Goal: Transaction & Acquisition: Purchase product/service

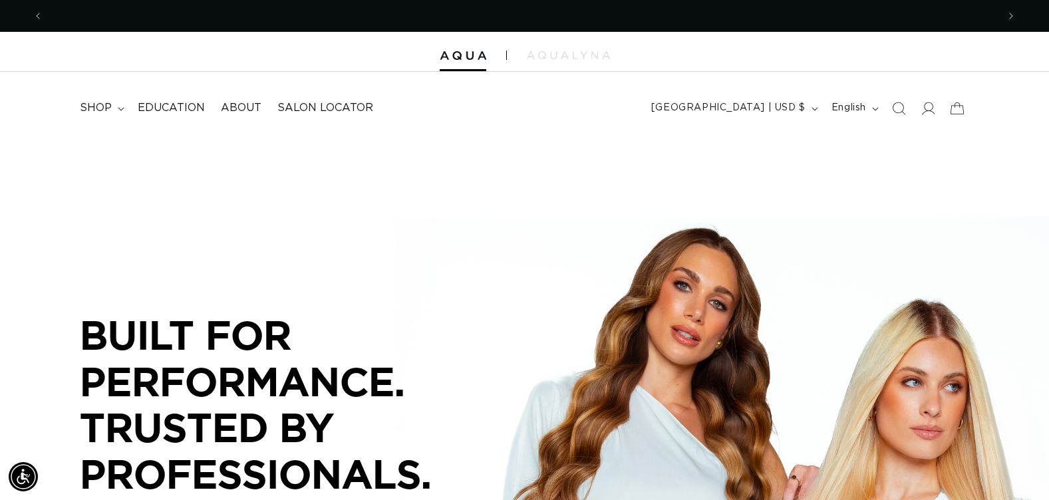
scroll to position [0, 955]
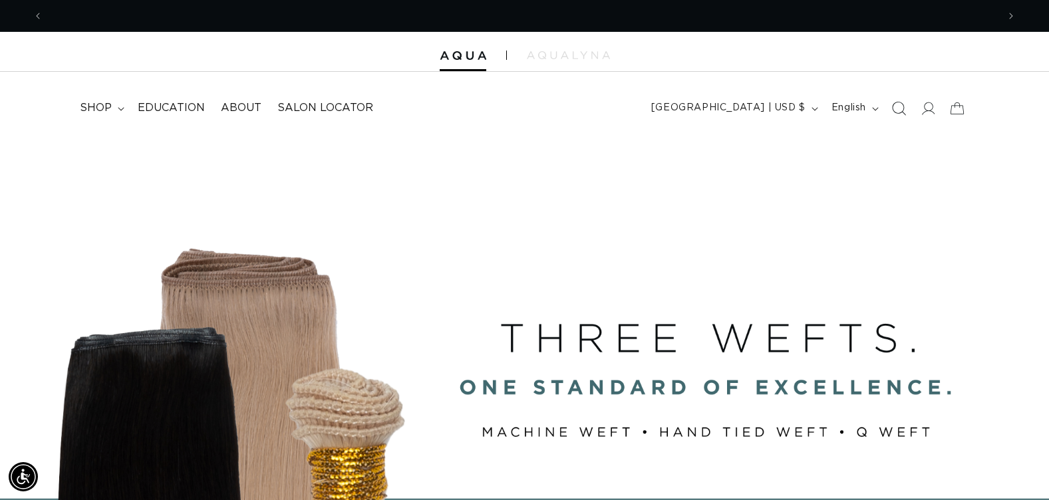
click at [902, 107] on icon "Search" at bounding box center [898, 108] width 14 height 14
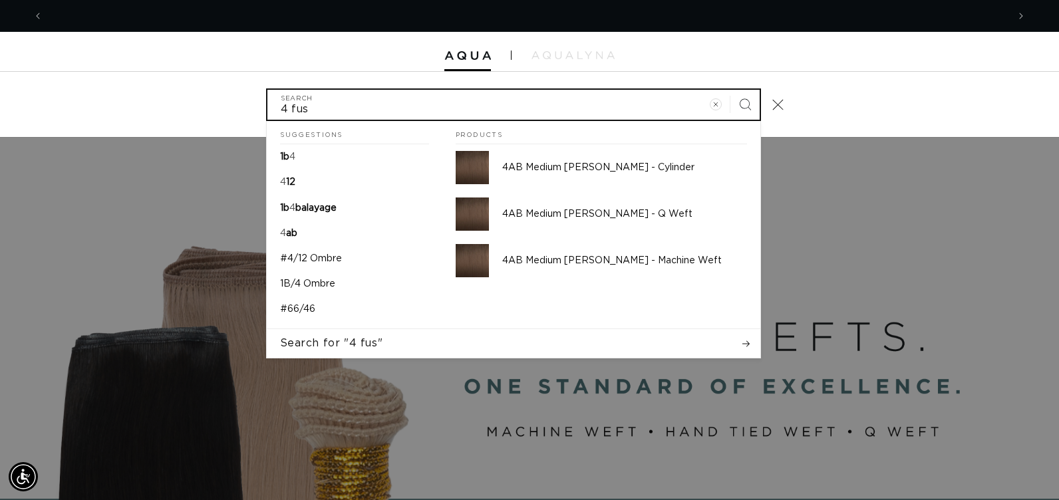
scroll to position [0, 0]
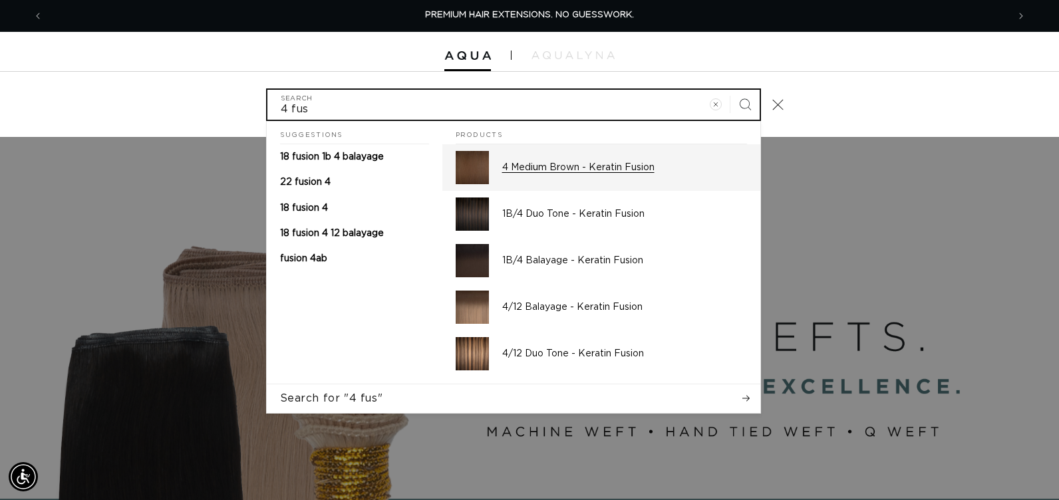
type input "4 fus"
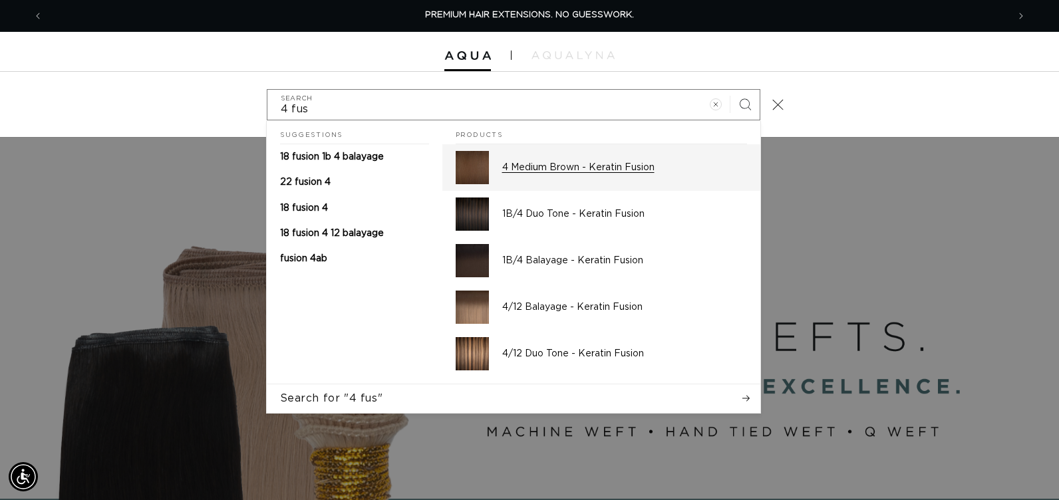
click at [657, 174] on p "4 Medium Brown - Keratin Fusion" at bounding box center [624, 168] width 245 height 12
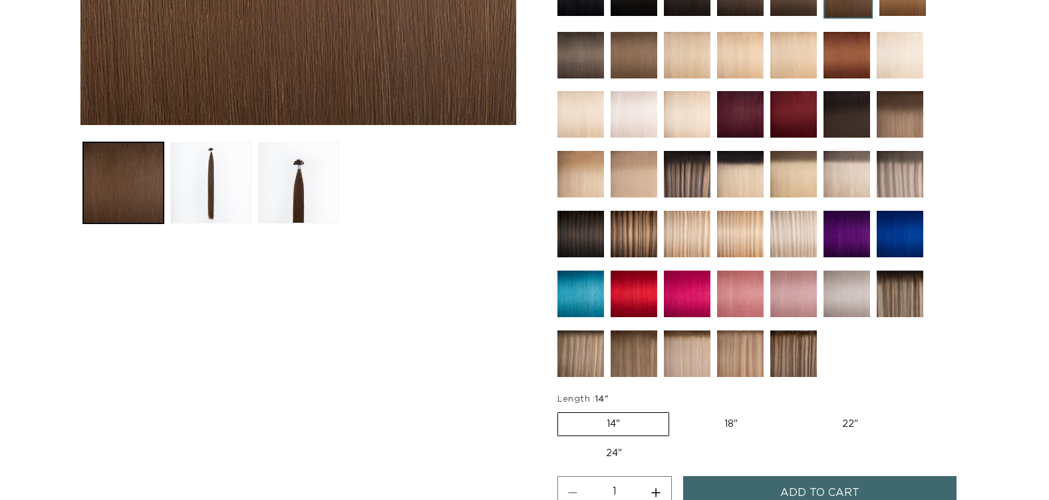
scroll to position [665, 0]
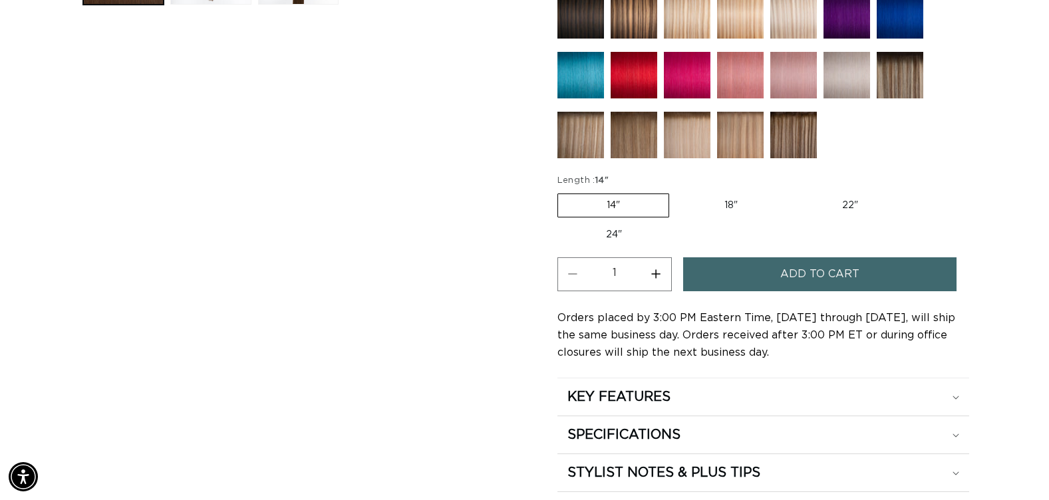
click at [654, 272] on button "Increase quantity for 4 Medium Brown - Keratin Fusion" at bounding box center [656, 274] width 30 height 34
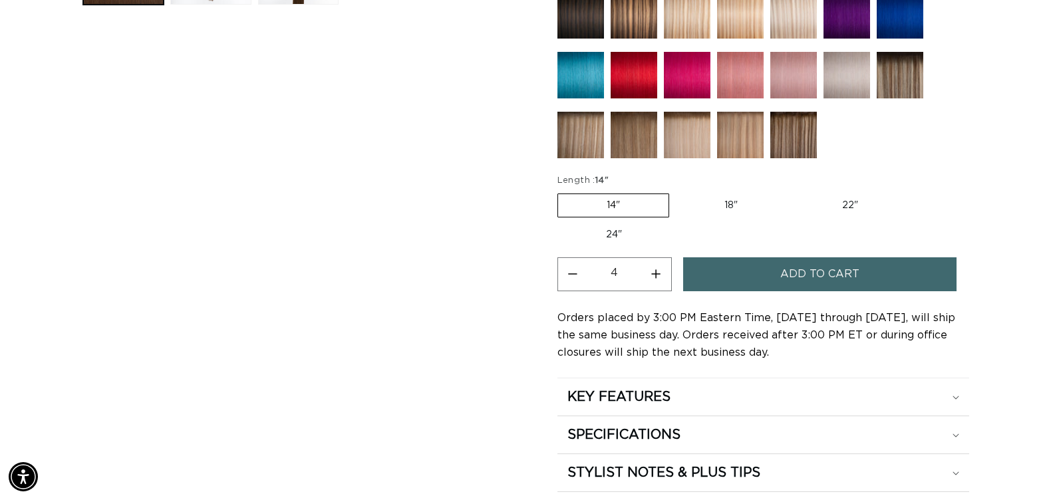
type input "5"
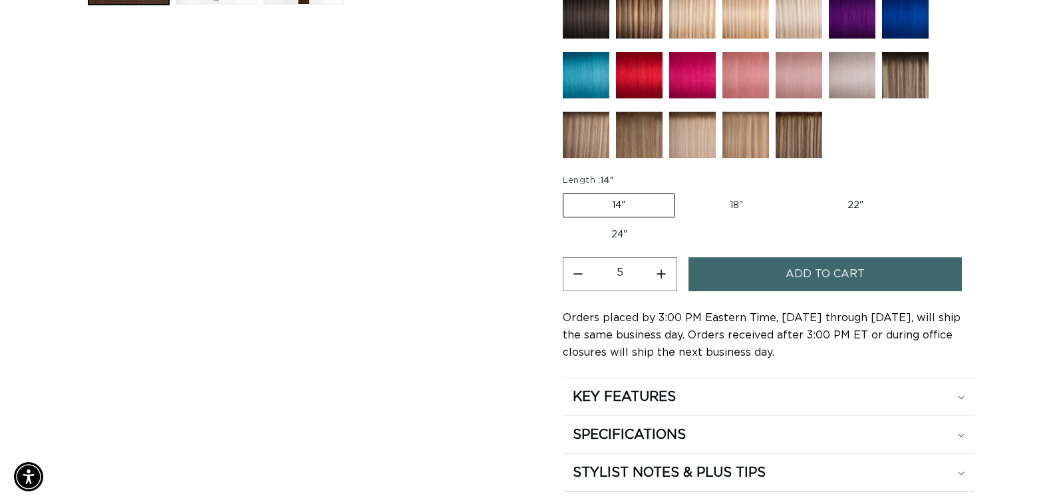
scroll to position [0, 1909]
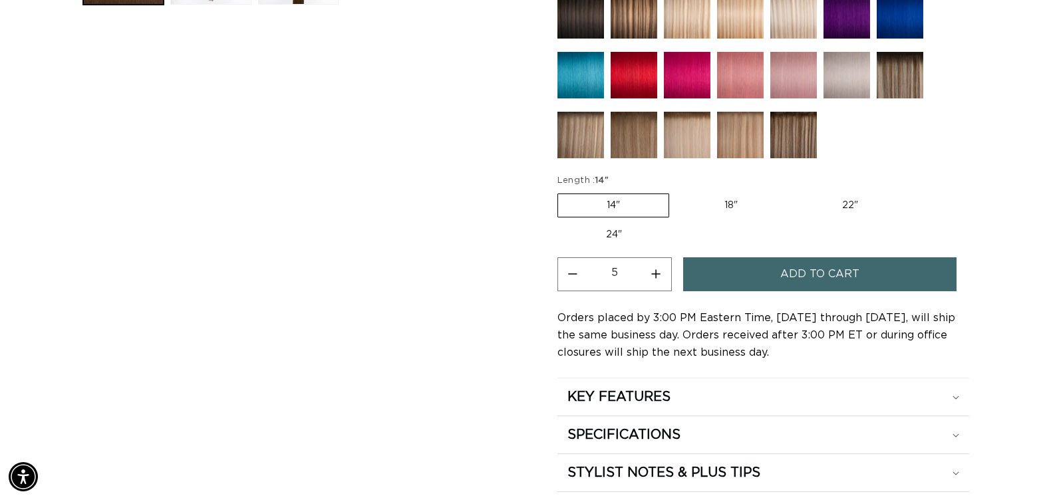
click at [735, 274] on button "Add to cart" at bounding box center [819, 274] width 273 height 34
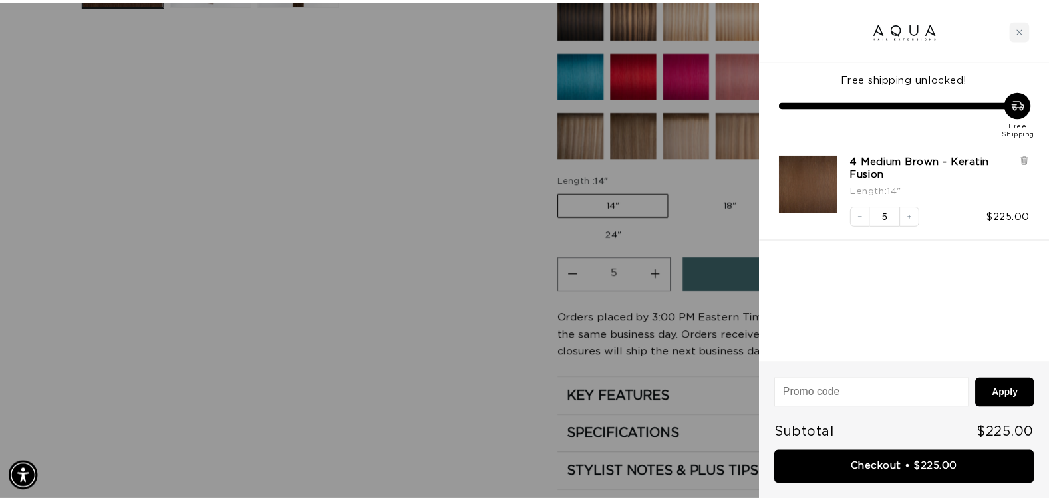
scroll to position [0, 965]
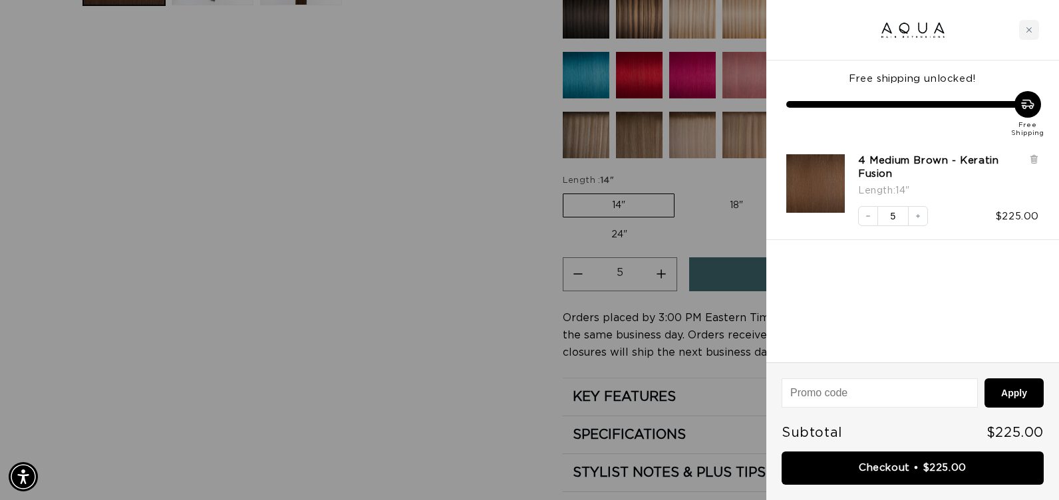
click at [433, 352] on div at bounding box center [529, 250] width 1059 height 500
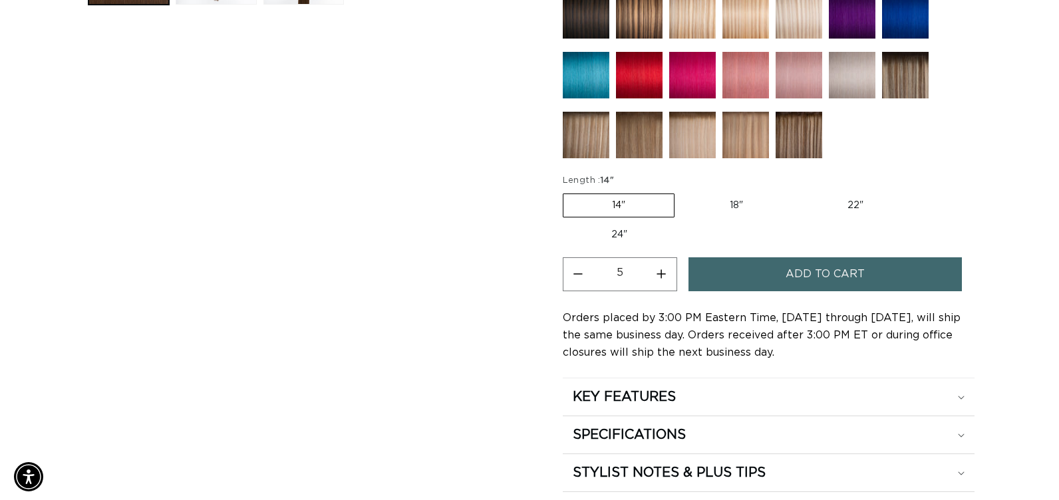
scroll to position [0, 1909]
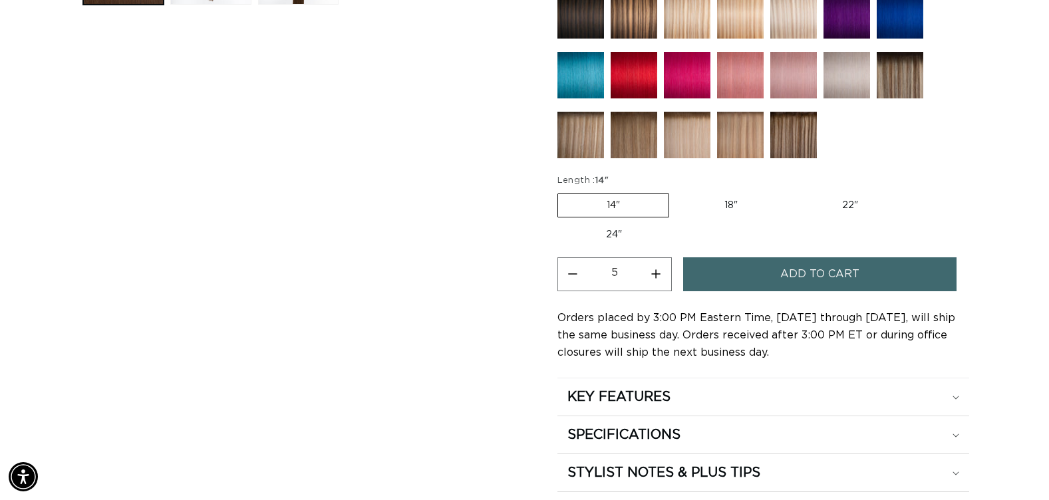
click at [766, 273] on button "Add to cart" at bounding box center [819, 274] width 273 height 34
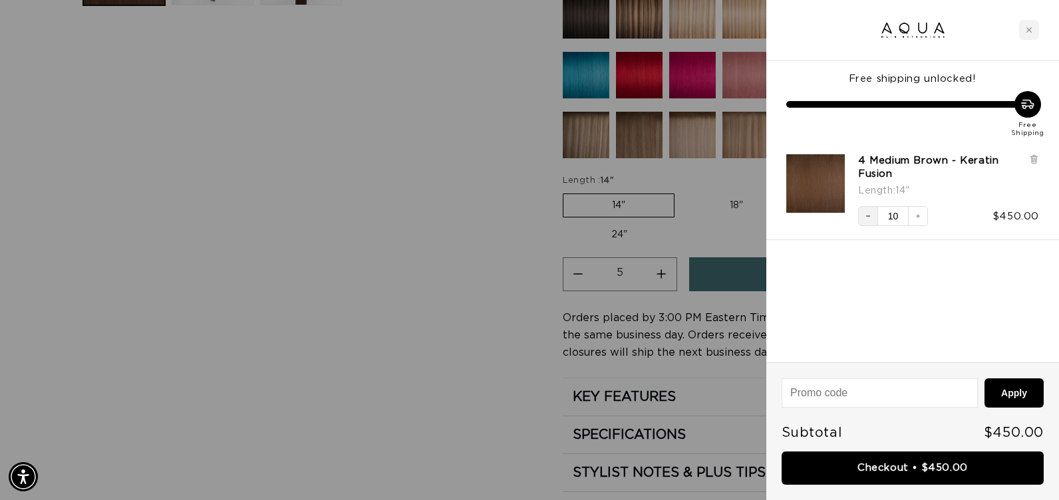
scroll to position [0, 965]
click at [871, 214] on icon "Decrease quantity" at bounding box center [868, 216] width 8 height 8
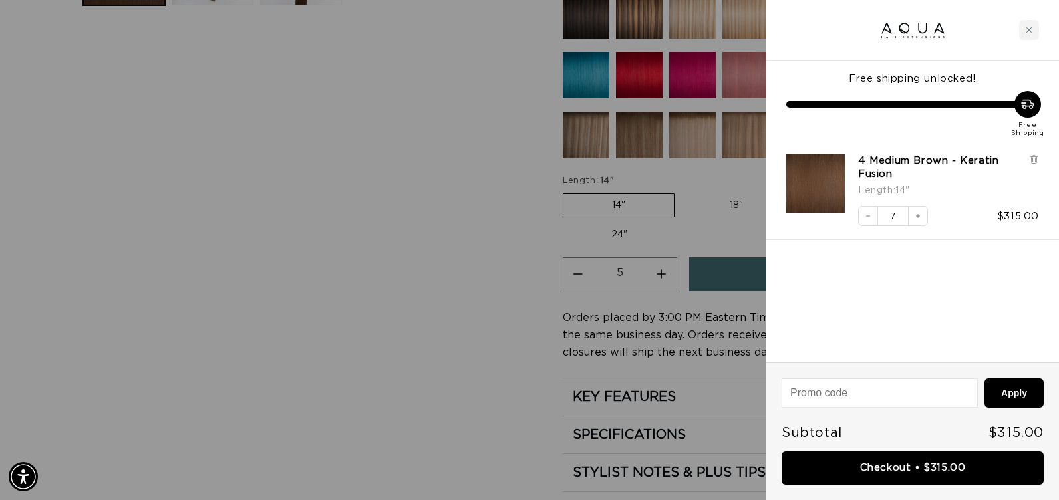
click at [871, 214] on icon "Decrease quantity" at bounding box center [868, 216] width 8 height 8
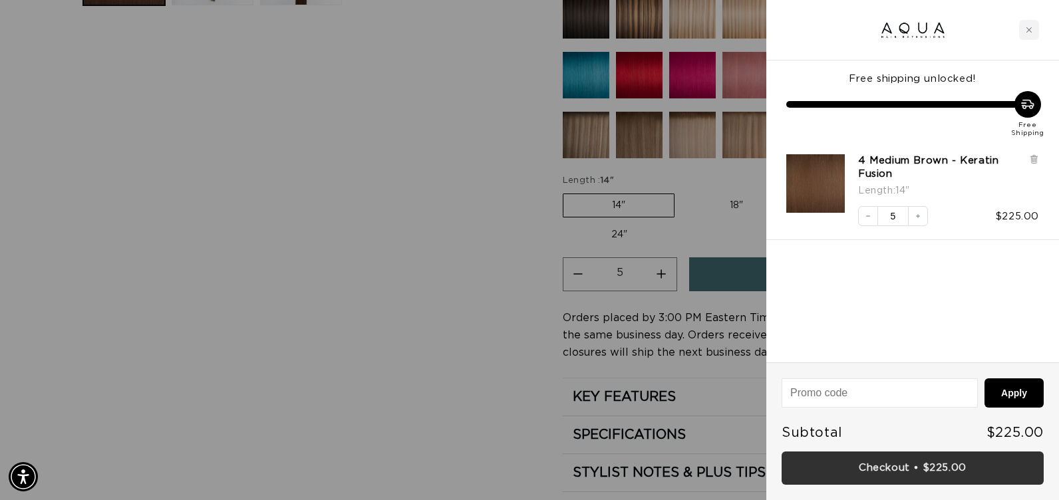
click at [800, 474] on link "Checkout • $225.00" at bounding box center [913, 469] width 262 height 34
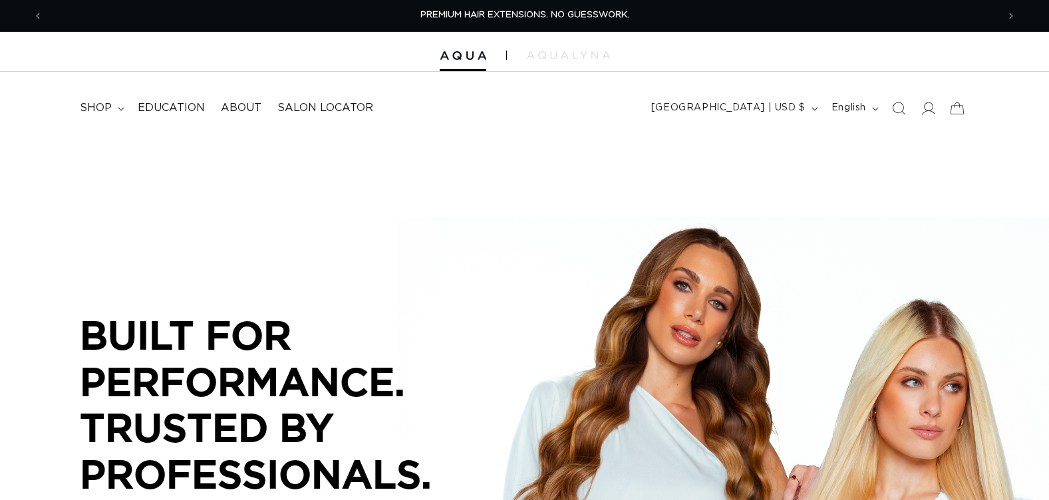
click at [895, 108] on icon "Search" at bounding box center [898, 108] width 13 height 13
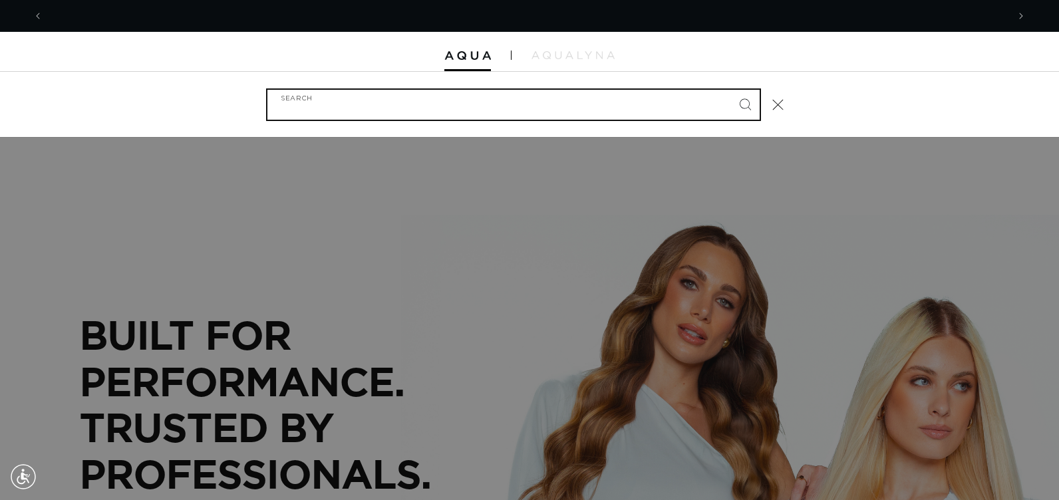
scroll to position [0, 965]
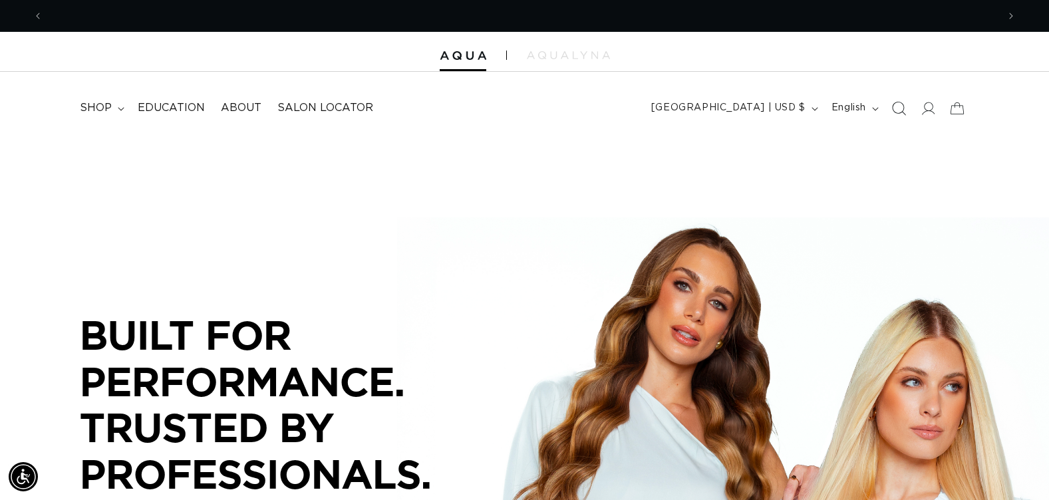
click at [904, 106] on icon "Search" at bounding box center [900, 109] width 14 height 14
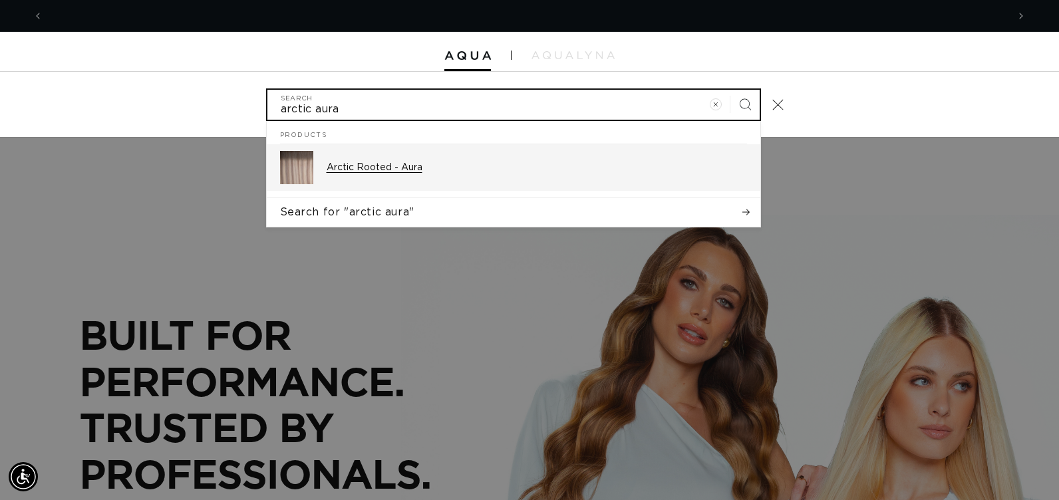
scroll to position [0, 965]
type input "arctic aura"
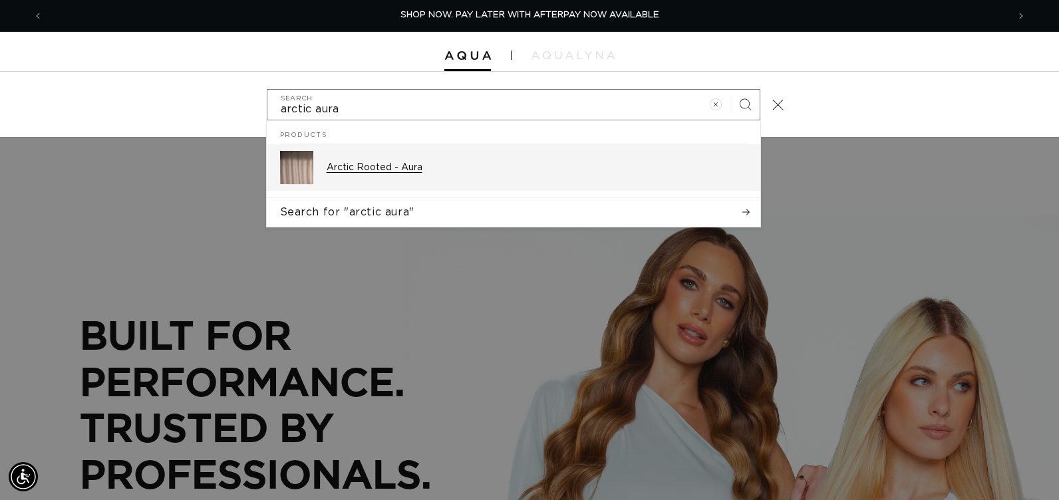
click at [411, 169] on p "Arctic Rooted - Aura" at bounding box center [537, 168] width 420 height 12
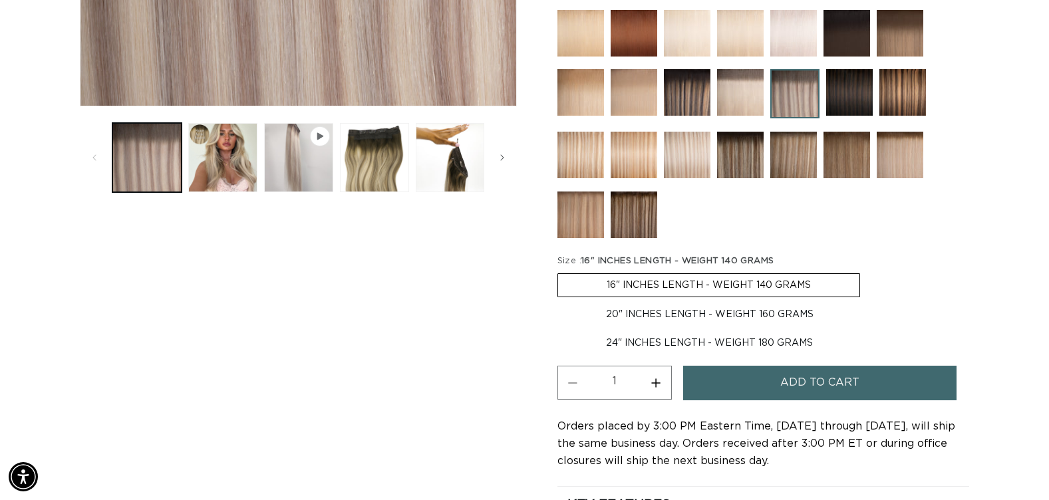
scroll to position [0, 955]
click at [633, 313] on label "20" INCHES LENGTH - WEIGHT 160 GRAMS Variant sold out or unavailable" at bounding box center [709, 314] width 305 height 23
click at [867, 271] on input "20" INCHES LENGTH - WEIGHT 160 GRAMS Variant sold out or unavailable" at bounding box center [867, 271] width 1 height 1
radio input "true"
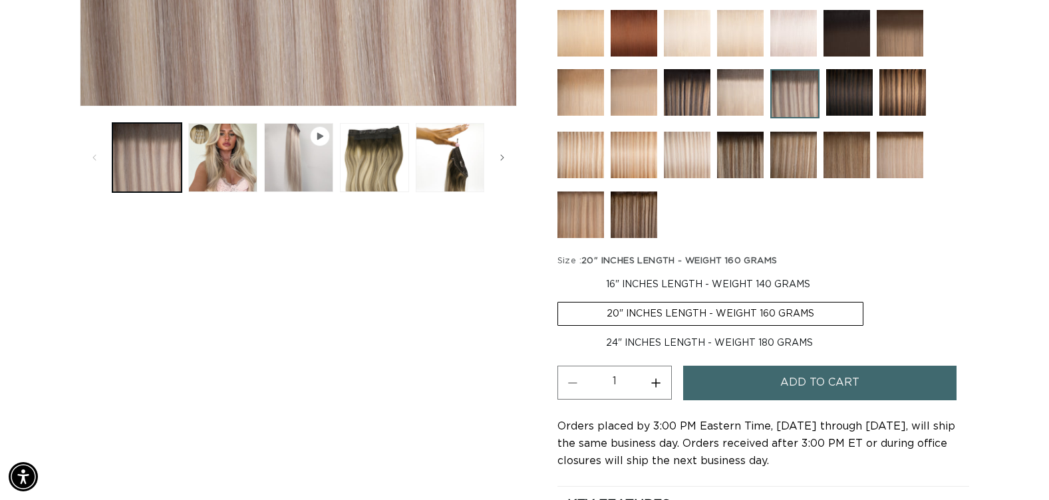
click at [764, 384] on button "Add to cart" at bounding box center [819, 383] width 273 height 34
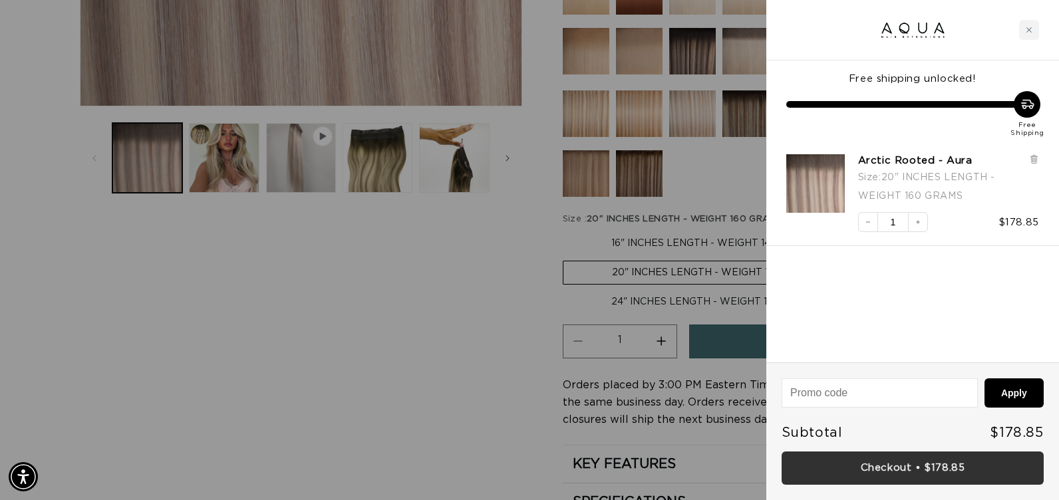
click at [786, 457] on link "Checkout • $178.85" at bounding box center [913, 469] width 262 height 34
